Goal: Task Accomplishment & Management: Use online tool/utility

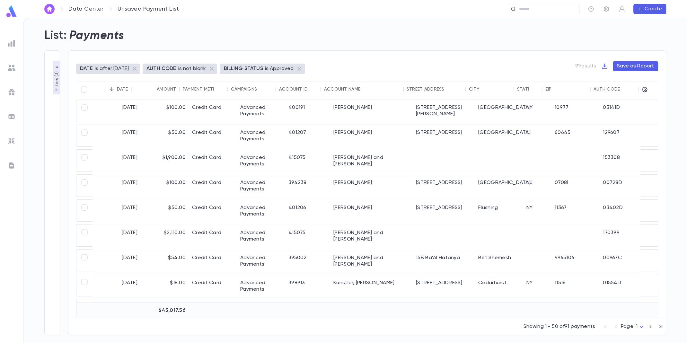
scroll to position [0, 9]
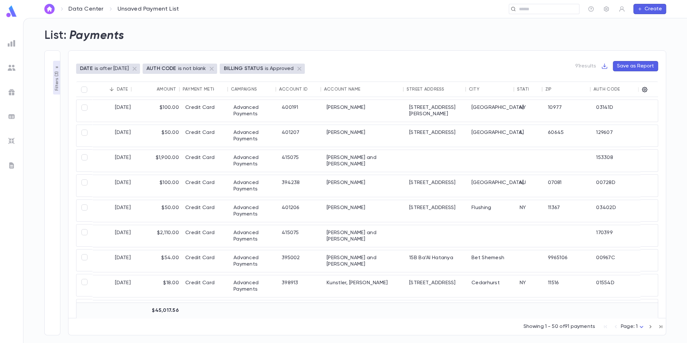
click at [331, 26] on div "List: Payments" at bounding box center [352, 32] width 630 height 22
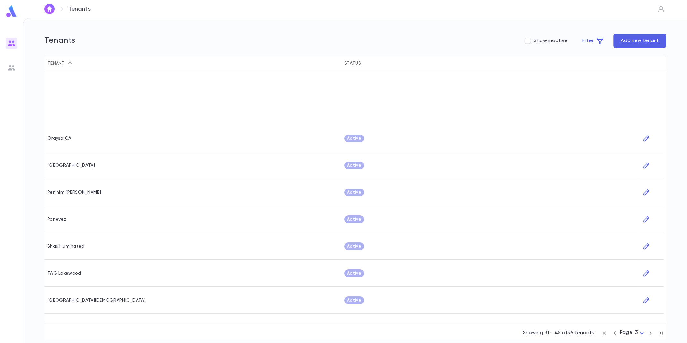
scroll to position [152, 0]
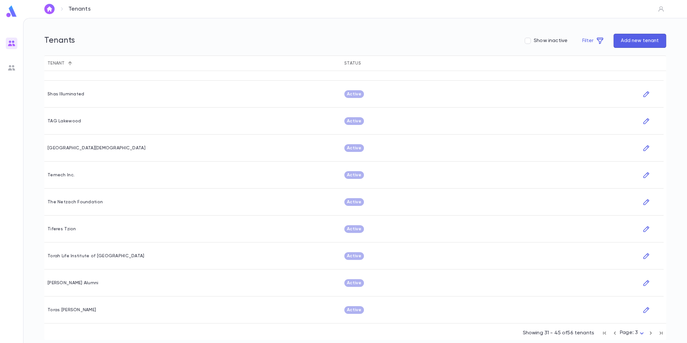
click at [11, 43] on img at bounding box center [12, 44] width 8 height 8
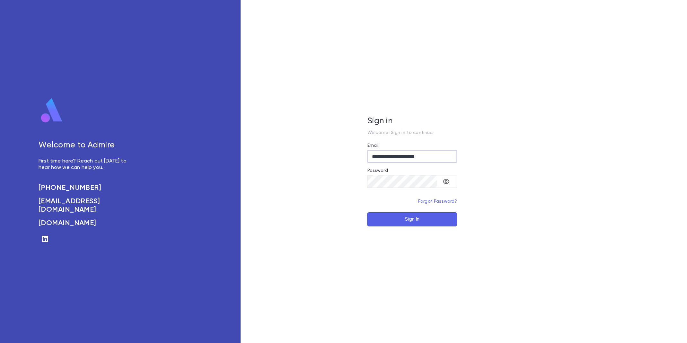
click at [416, 220] on button "Sign In" at bounding box center [412, 219] width 90 height 14
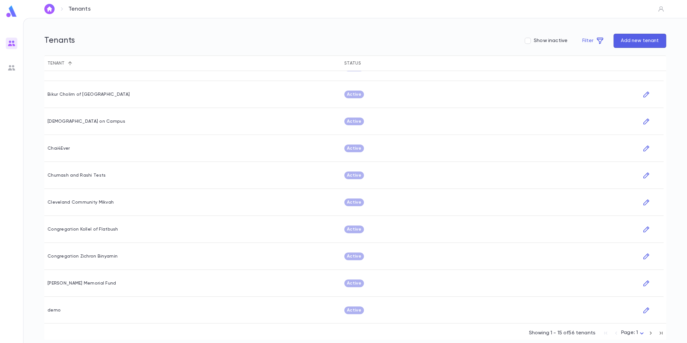
scroll to position [152, 0]
click at [651, 333] on icon "button" at bounding box center [651, 333] width 2 height 3
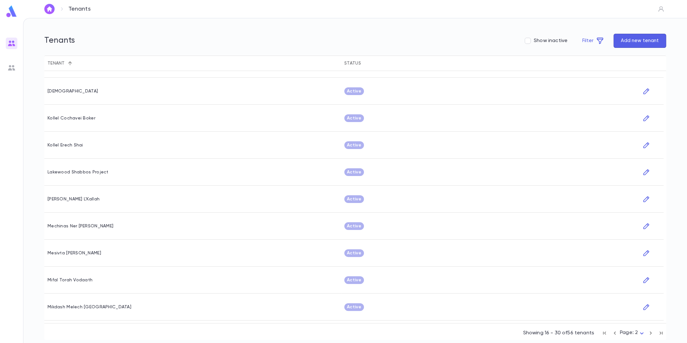
scroll to position [152, 0]
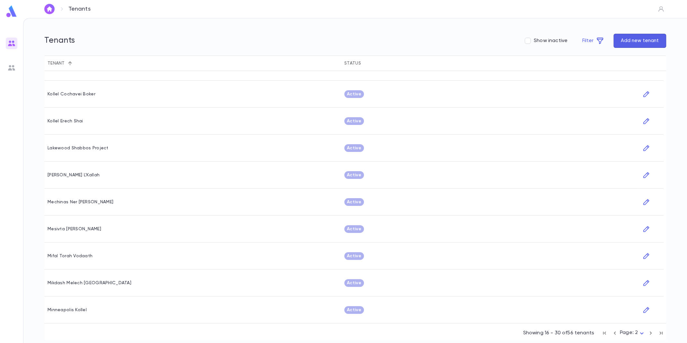
click at [651, 334] on icon "button" at bounding box center [650, 333] width 7 height 8
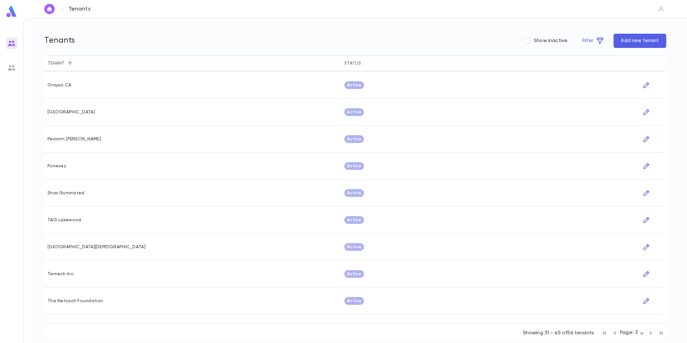
scroll to position [64, 0]
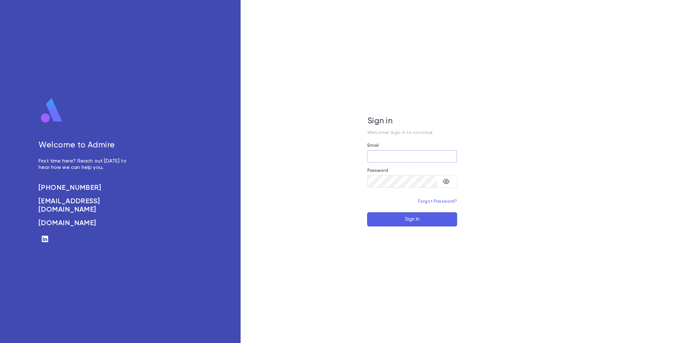
type input "**********"
click at [398, 218] on button "Sign In" at bounding box center [412, 219] width 90 height 14
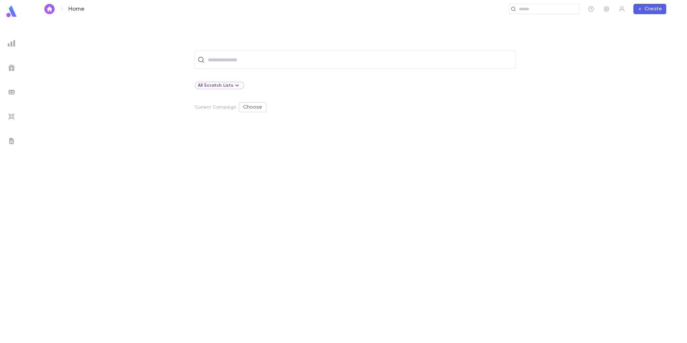
click at [12, 42] on img at bounding box center [12, 44] width 8 height 8
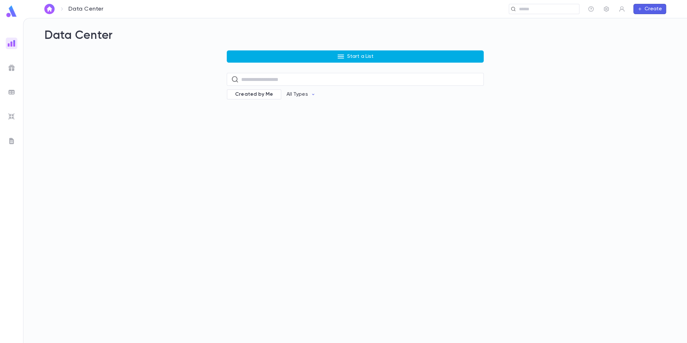
click at [331, 57] on button "Start a List" at bounding box center [355, 56] width 257 height 12
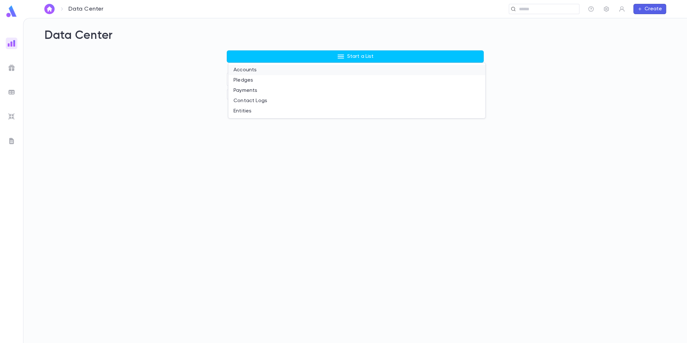
click at [309, 68] on li "Accounts" at bounding box center [356, 70] width 257 height 10
